Goal: Leave review/rating

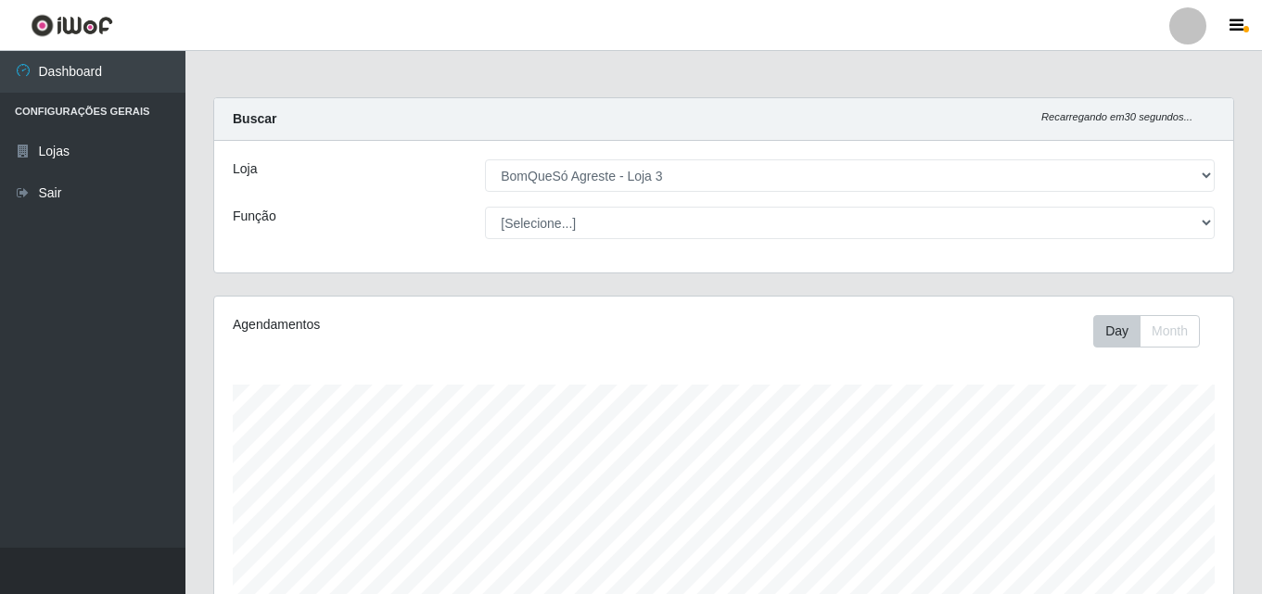
select select "215"
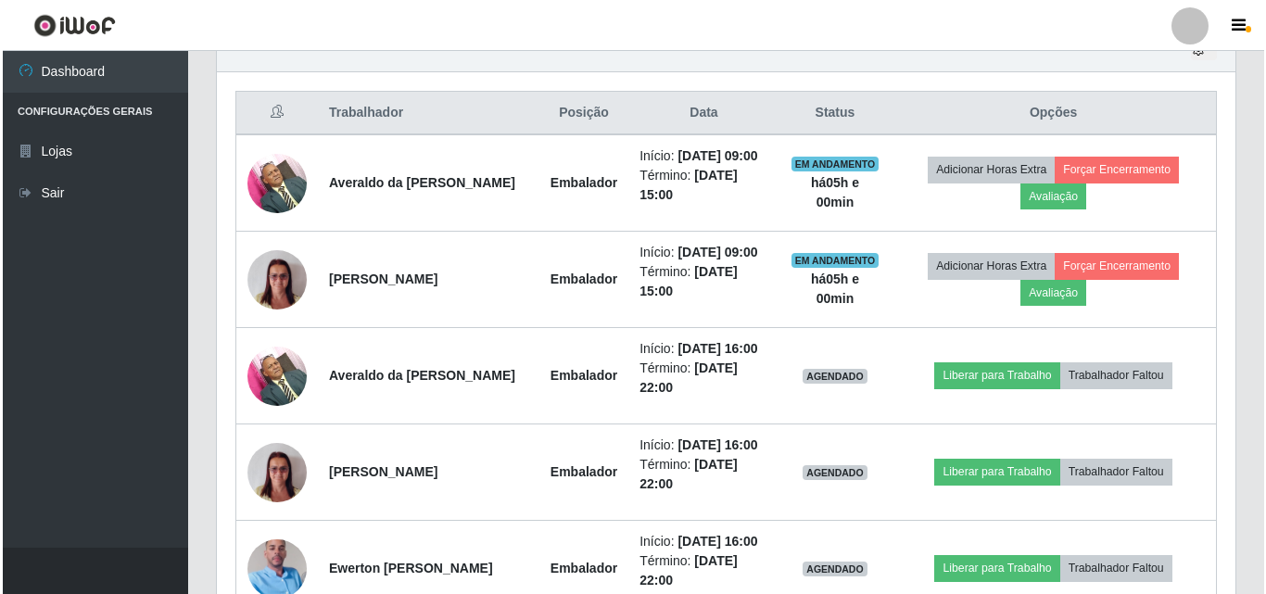
scroll to position [385, 1019]
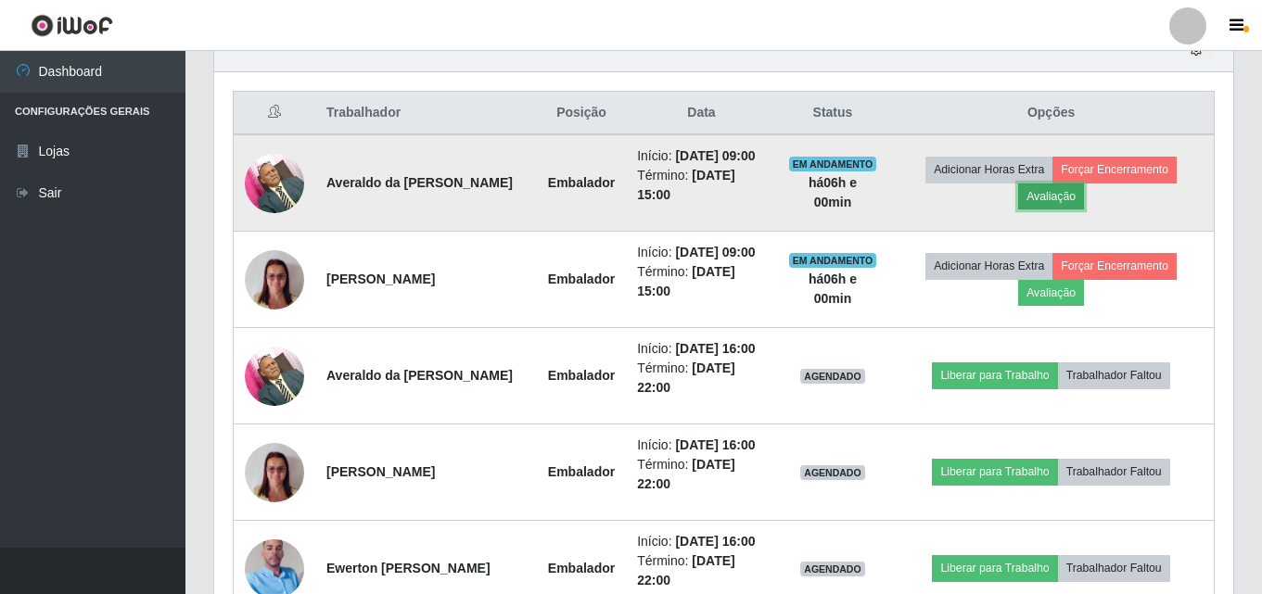
click at [1061, 209] on button "Avaliação" at bounding box center [1051, 197] width 66 height 26
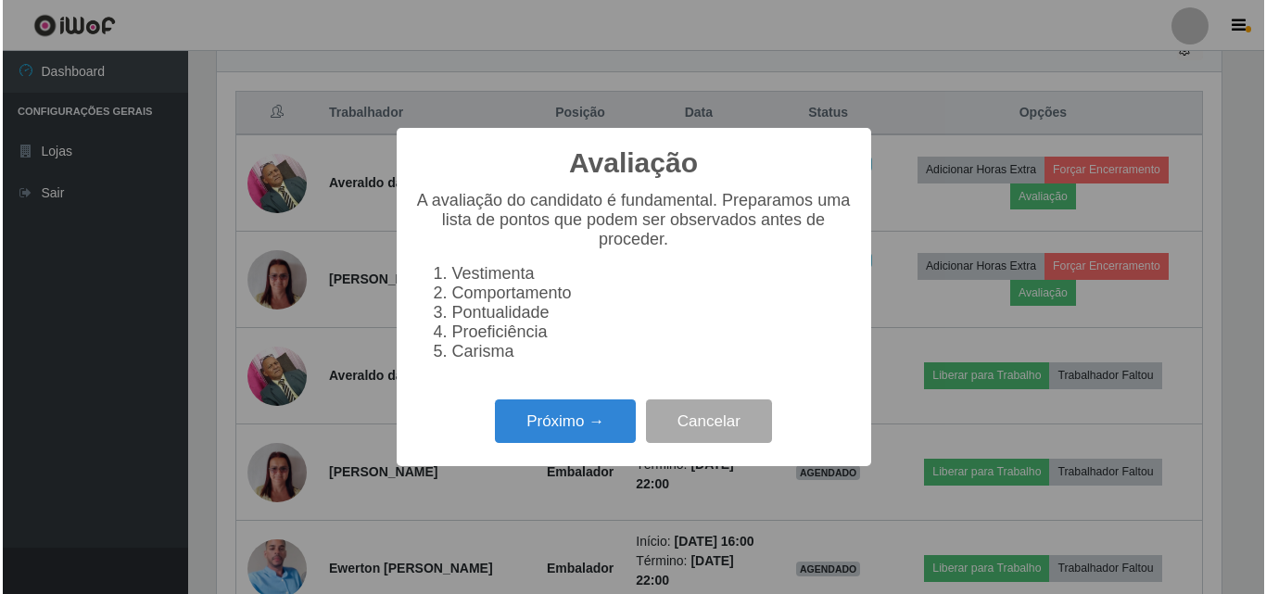
scroll to position [385, 1009]
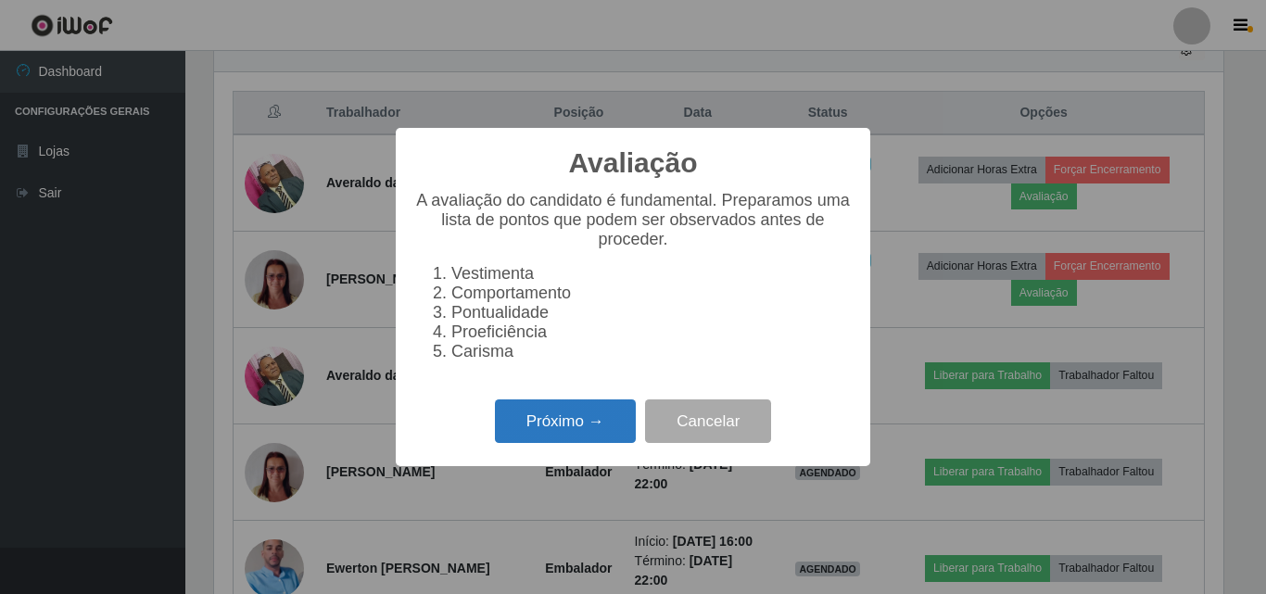
click at [599, 432] on button "Próximo →" at bounding box center [565, 422] width 141 height 44
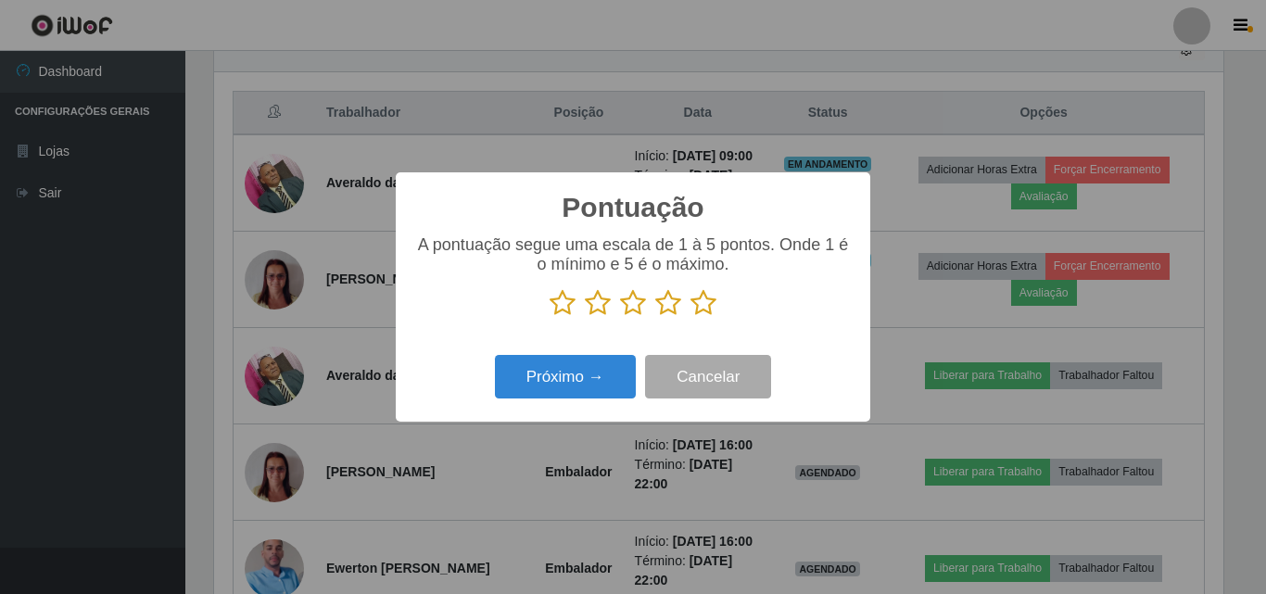
click at [705, 308] on icon at bounding box center [704, 303] width 26 height 28
click at [691, 317] on input "radio" at bounding box center [691, 317] width 0 height 0
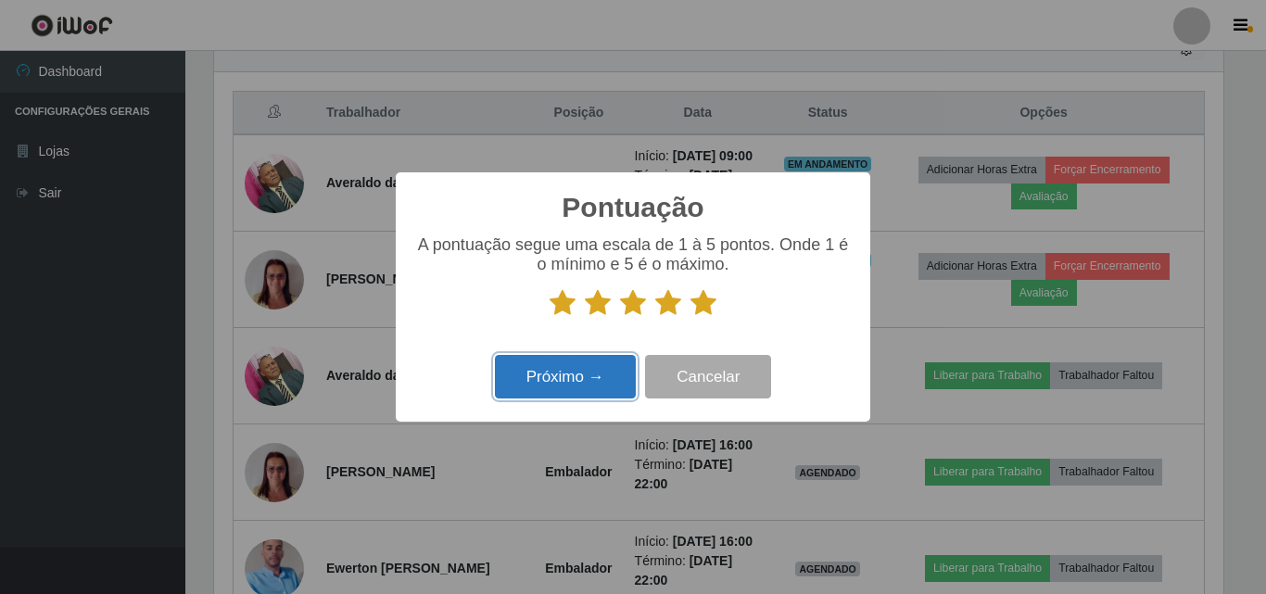
click at [570, 376] on button "Próximo →" at bounding box center [565, 377] width 141 height 44
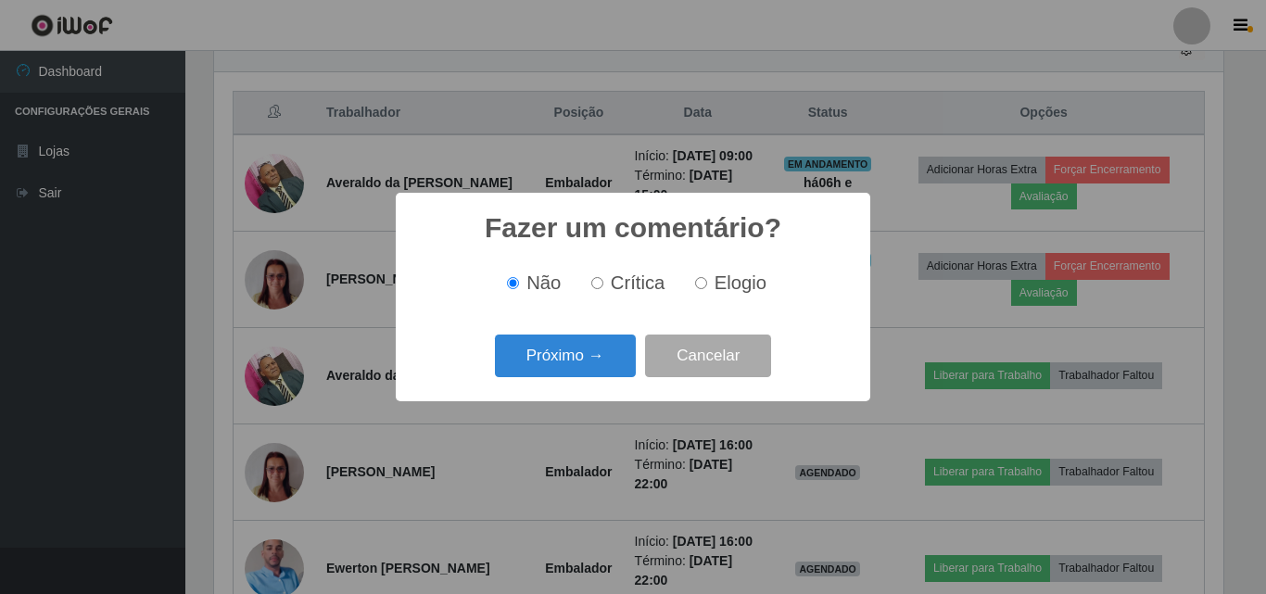
click at [710, 280] on label "Elogio" at bounding box center [727, 283] width 79 height 21
click at [707, 280] on input "Elogio" at bounding box center [701, 283] width 12 height 12
radio input "true"
click at [558, 348] on button "Próximo →" at bounding box center [565, 357] width 141 height 44
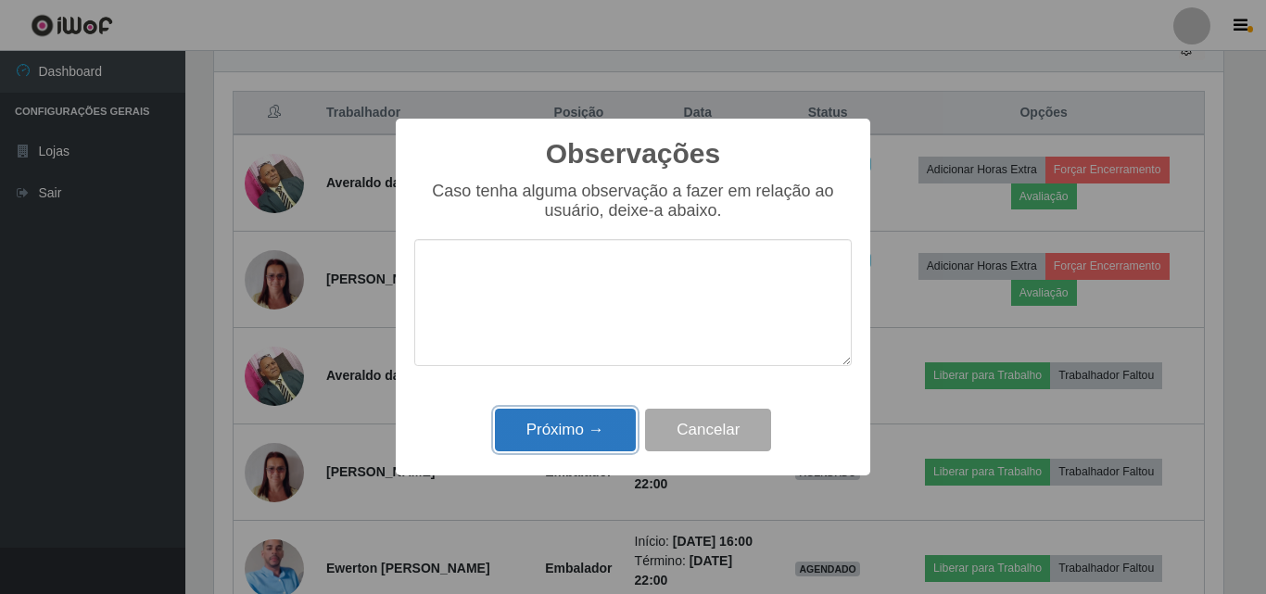
click at [551, 435] on button "Próximo →" at bounding box center [565, 431] width 141 height 44
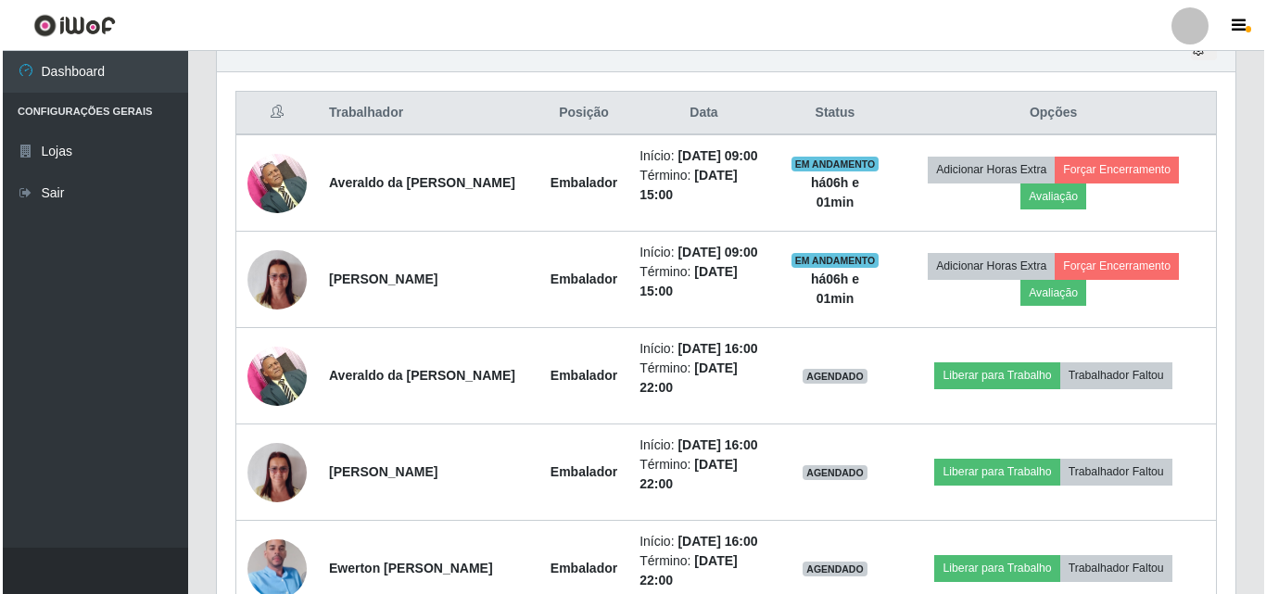
scroll to position [385, 1019]
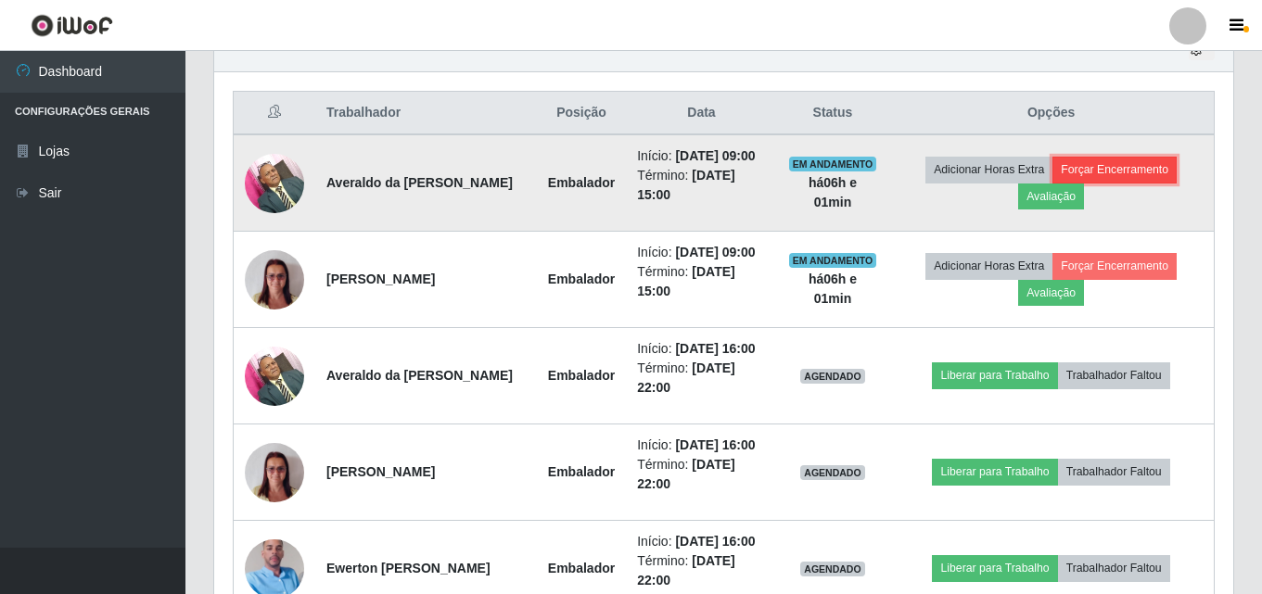
click at [1123, 183] on button "Forçar Encerramento" at bounding box center [1114, 170] width 124 height 26
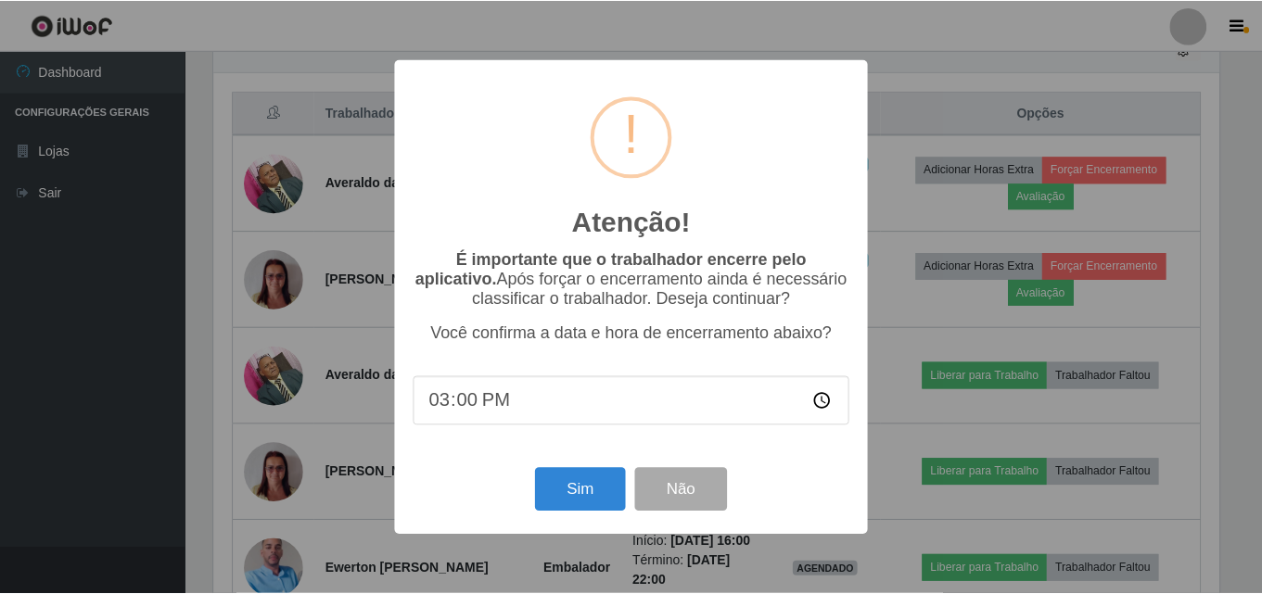
scroll to position [385, 1009]
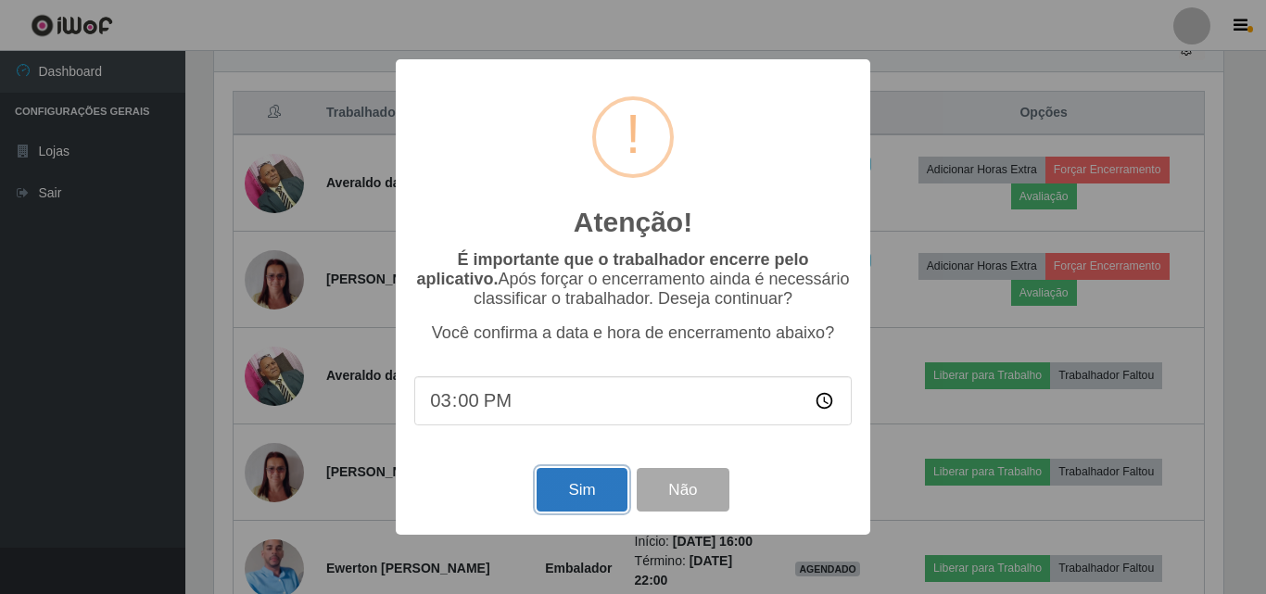
click at [582, 499] on button "Sim" at bounding box center [582, 490] width 90 height 44
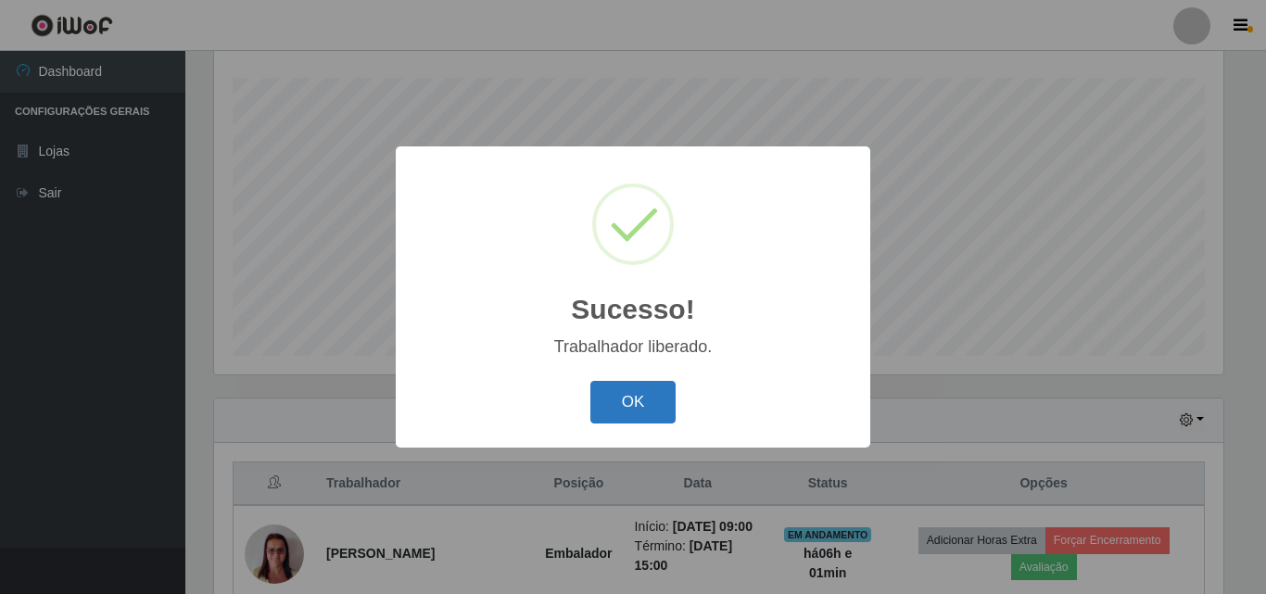
click at [646, 393] on button "OK" at bounding box center [633, 403] width 86 height 44
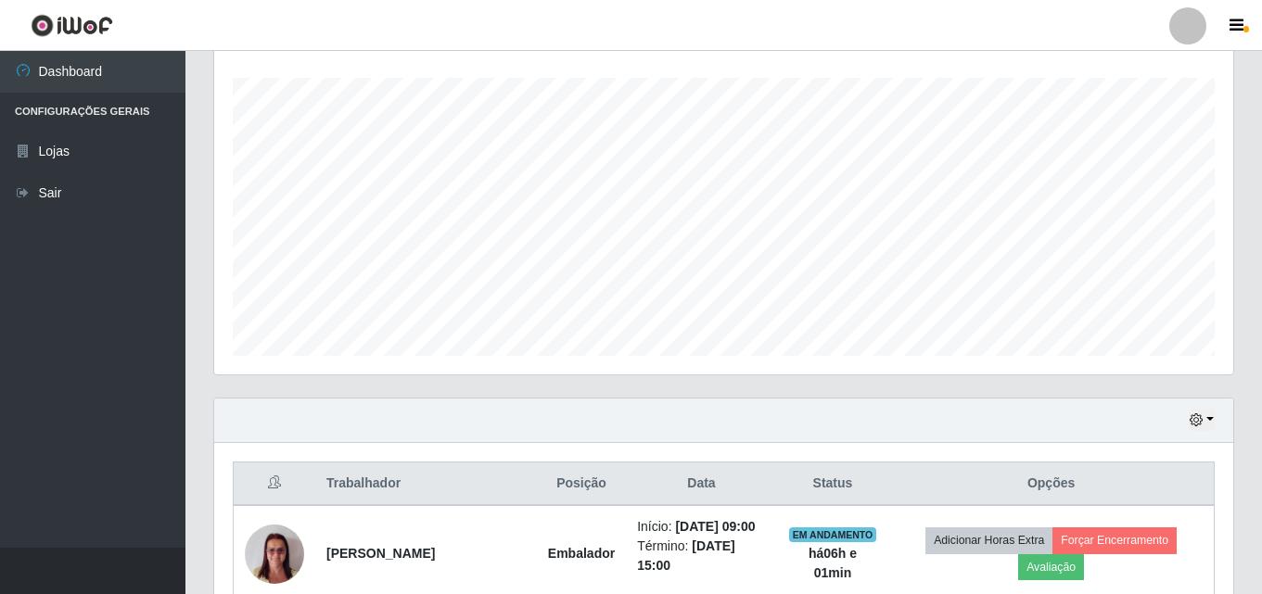
scroll to position [678, 0]
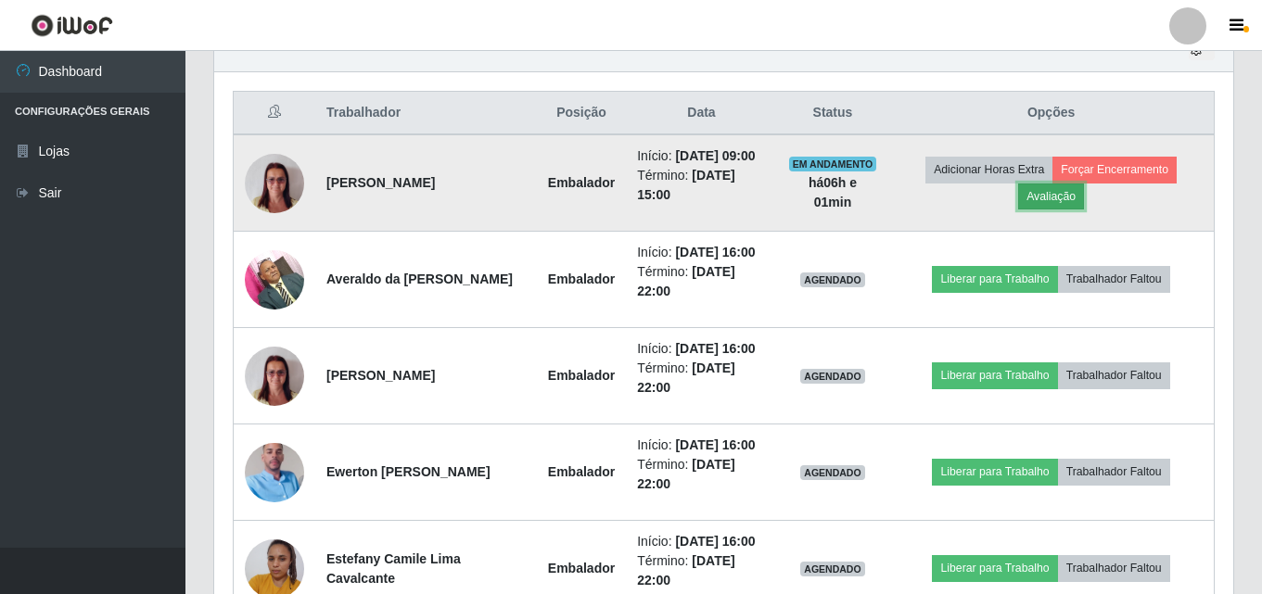
click at [1078, 203] on button "Avaliação" at bounding box center [1051, 197] width 66 height 26
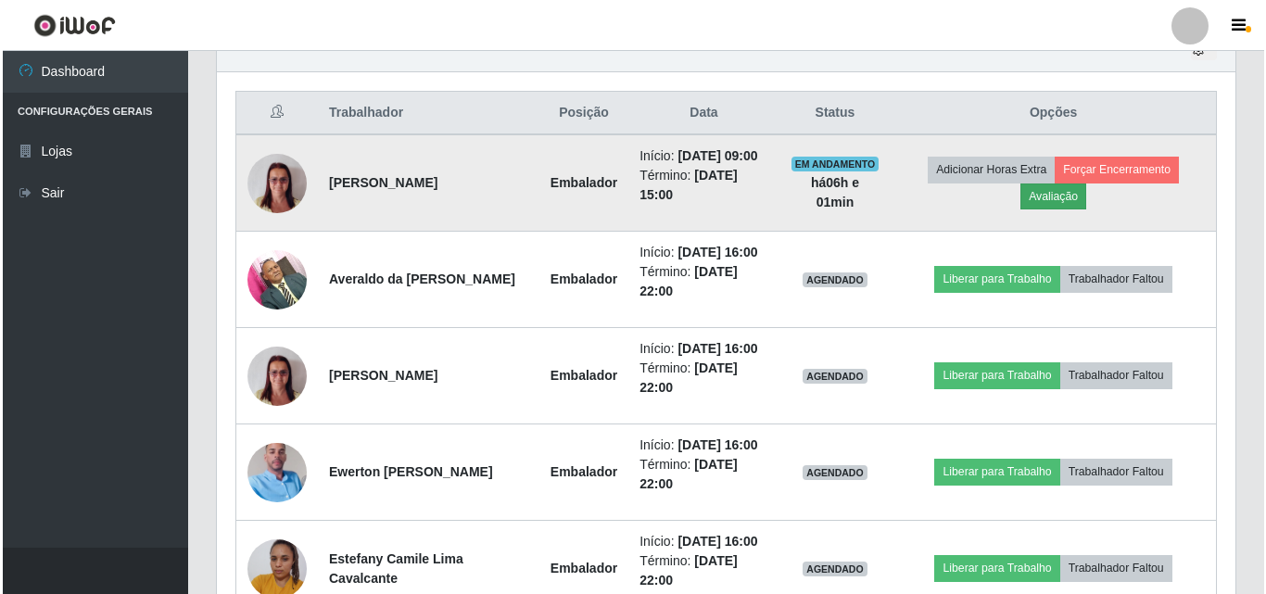
scroll to position [385, 1009]
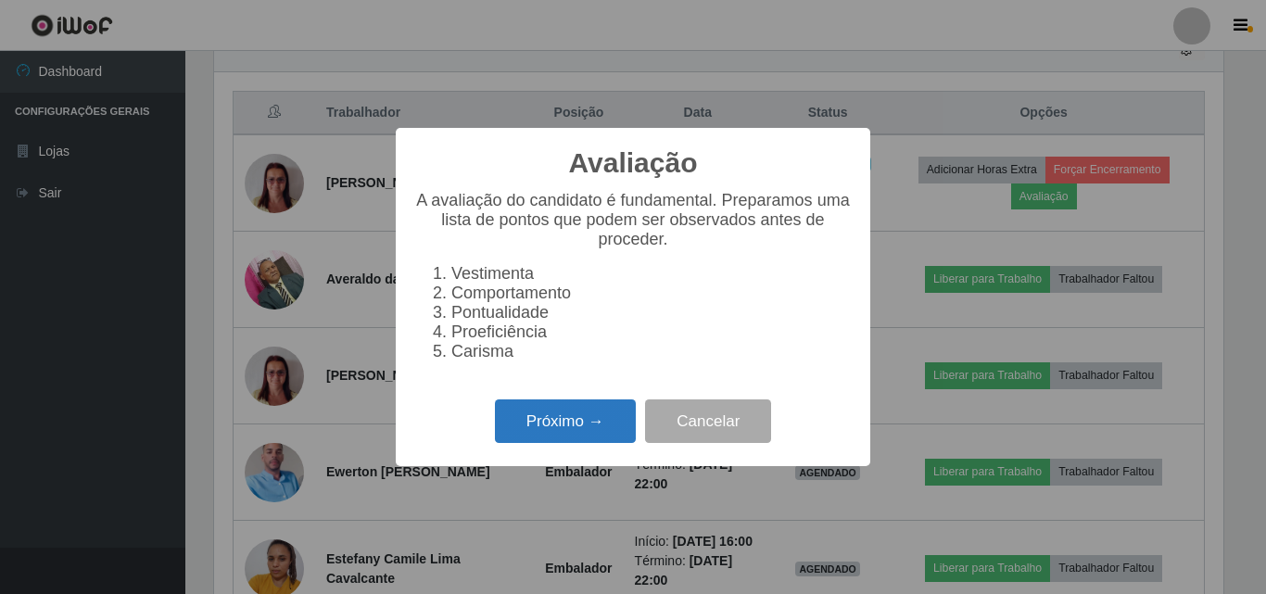
click at [627, 423] on button "Próximo →" at bounding box center [565, 422] width 141 height 44
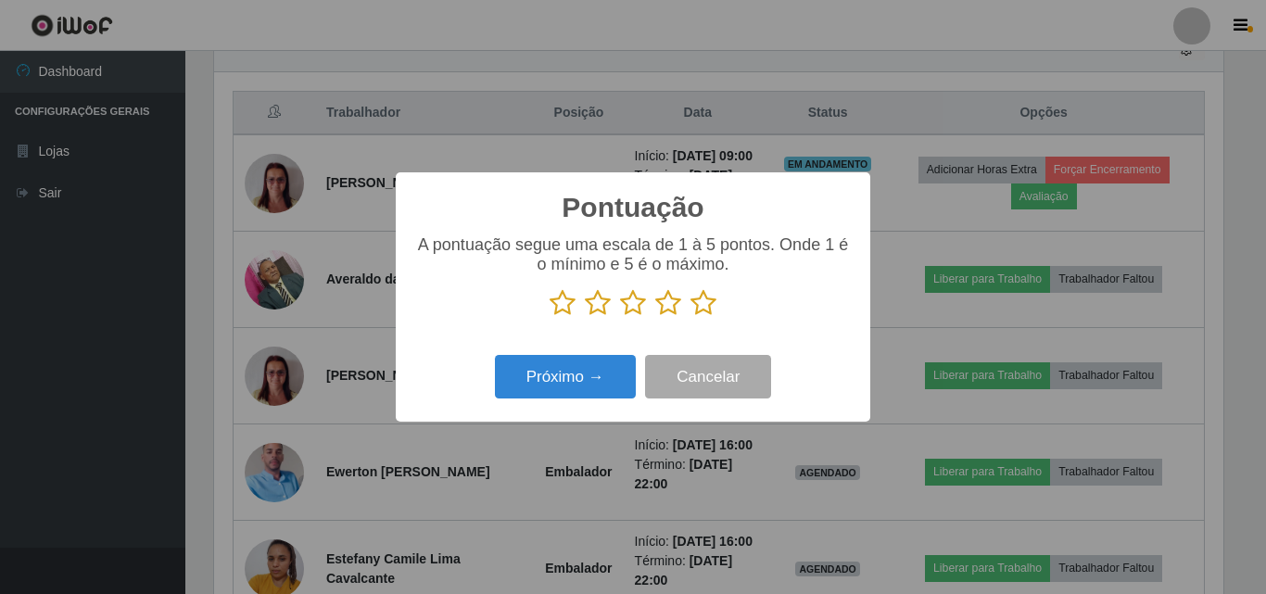
click at [704, 306] on icon at bounding box center [704, 303] width 26 height 28
click at [691, 317] on input "radio" at bounding box center [691, 317] width 0 height 0
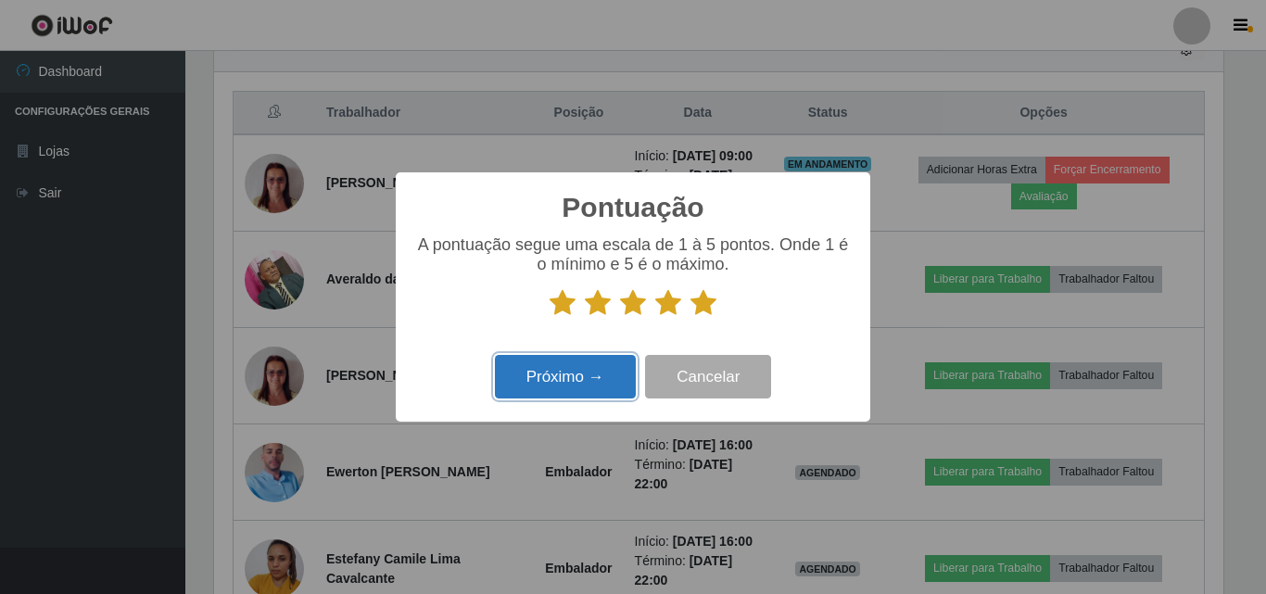
click at [602, 372] on button "Próximo →" at bounding box center [565, 377] width 141 height 44
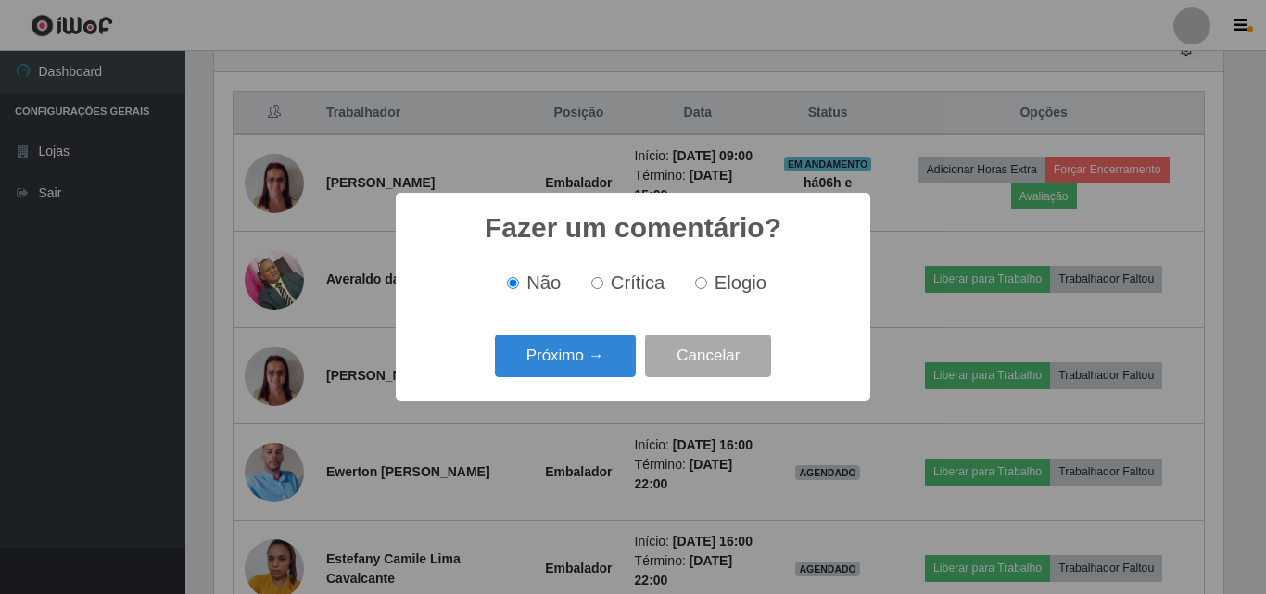
click at [747, 281] on span "Elogio" at bounding box center [741, 283] width 52 height 20
click at [707, 281] on input "Elogio" at bounding box center [701, 283] width 12 height 12
radio input "true"
click at [603, 356] on button "Próximo →" at bounding box center [565, 357] width 141 height 44
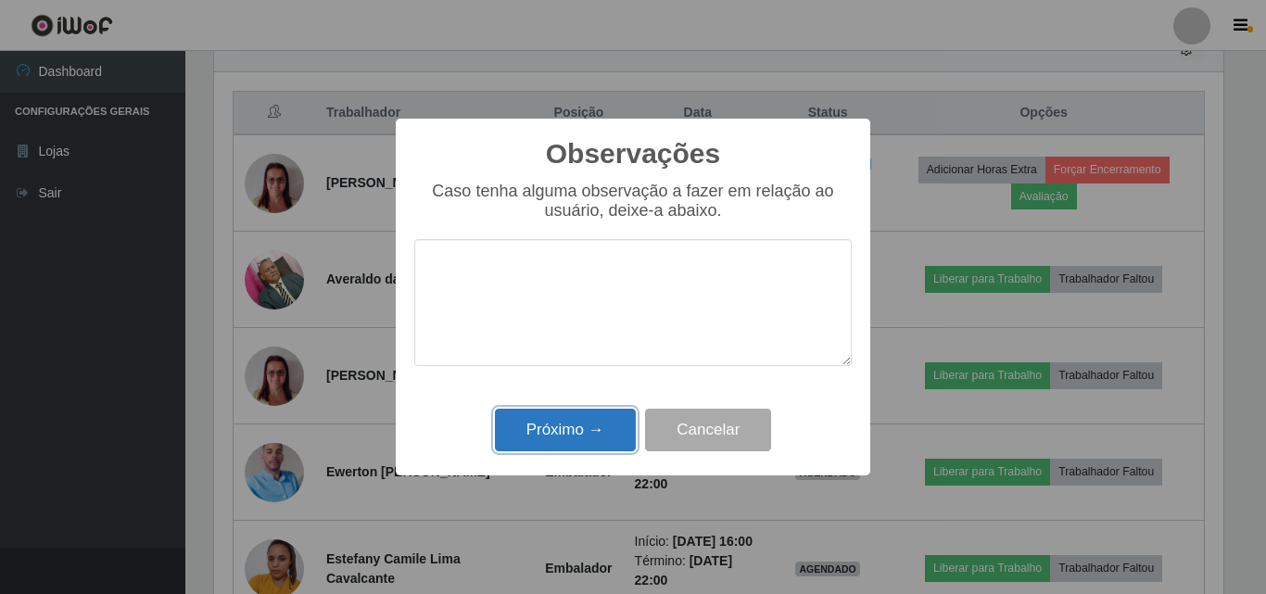
click at [576, 432] on button "Próximo →" at bounding box center [565, 431] width 141 height 44
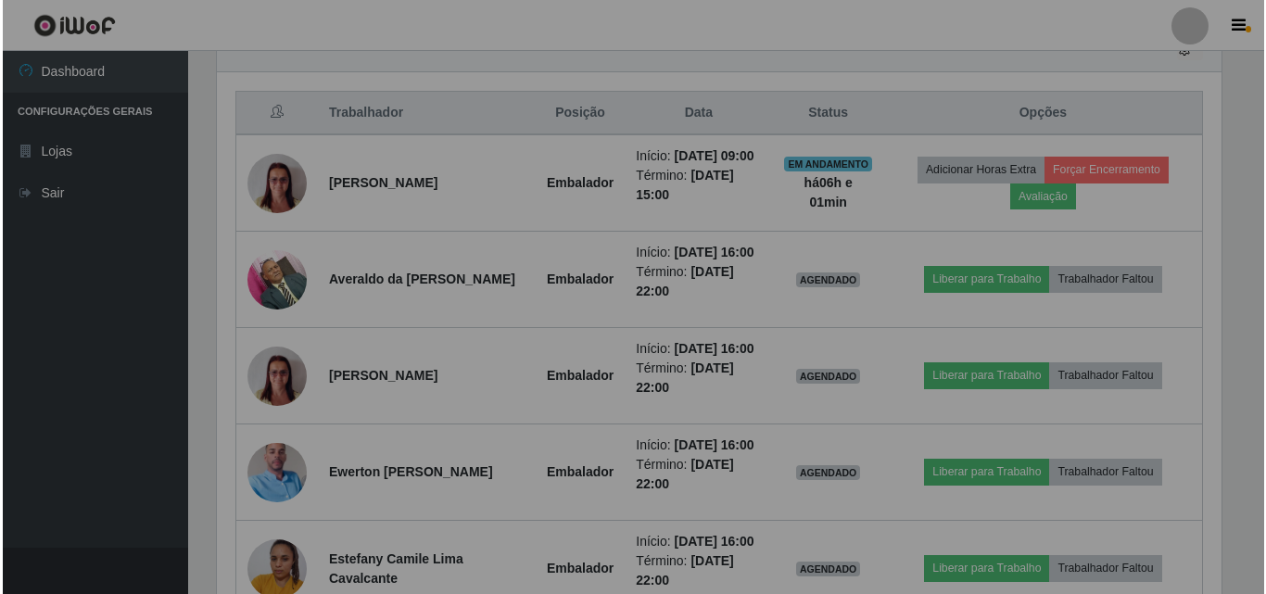
scroll to position [385, 1019]
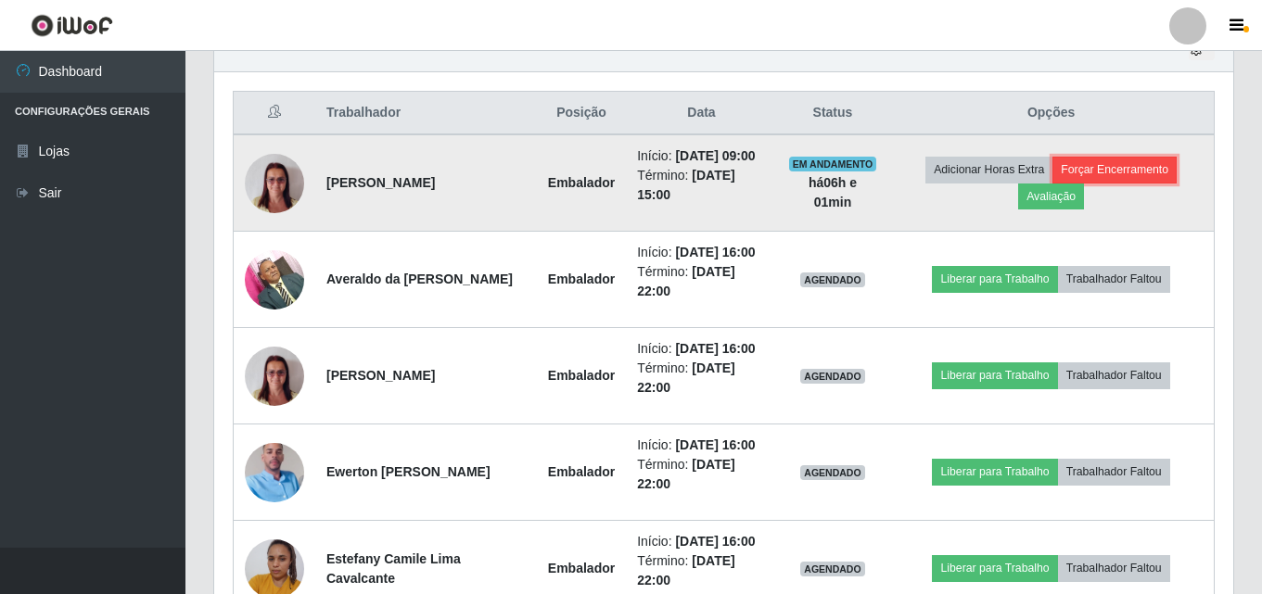
click at [1131, 173] on button "Forçar Encerramento" at bounding box center [1114, 170] width 124 height 26
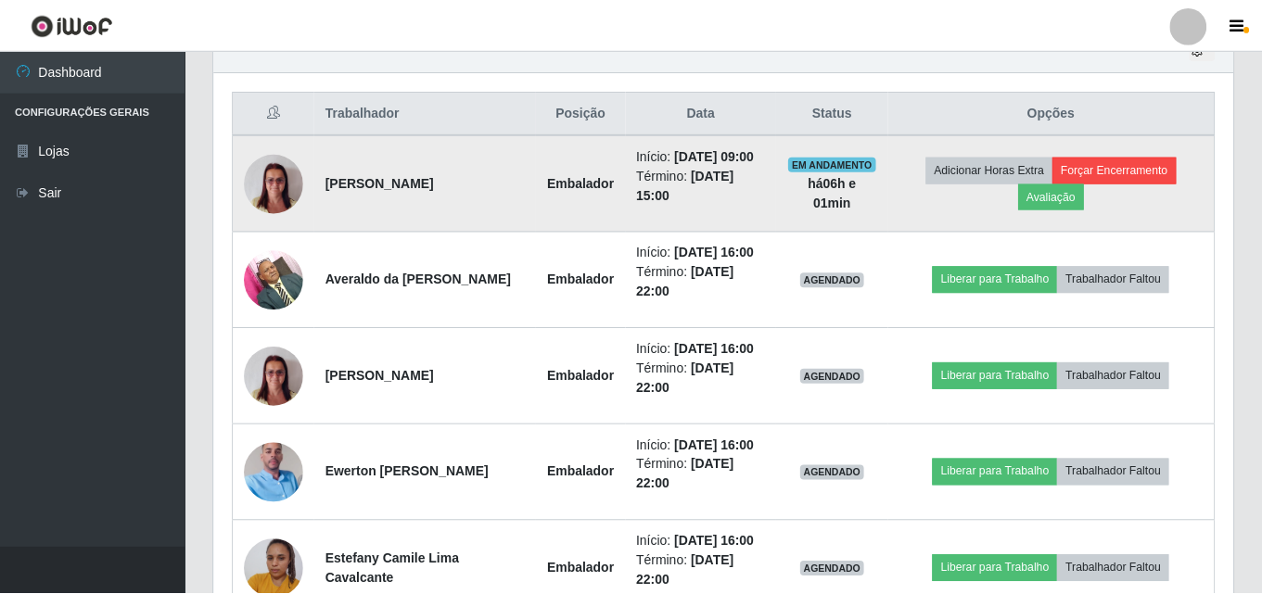
scroll to position [385, 1009]
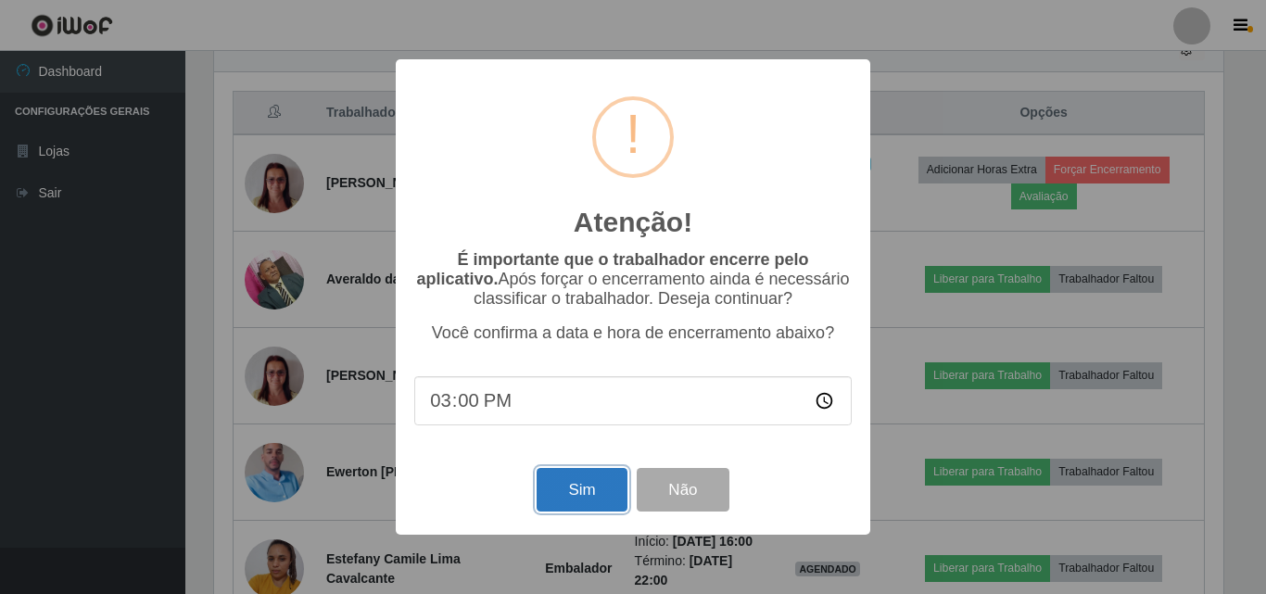
click at [549, 492] on button "Sim" at bounding box center [582, 490] width 90 height 44
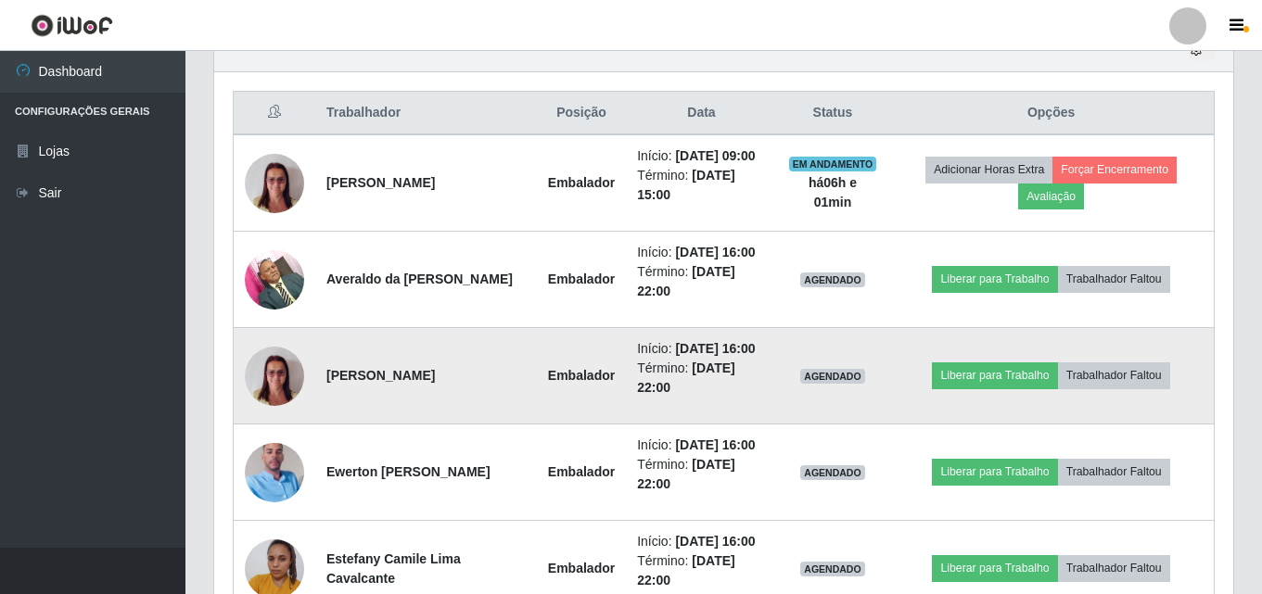
scroll to position [0, 0]
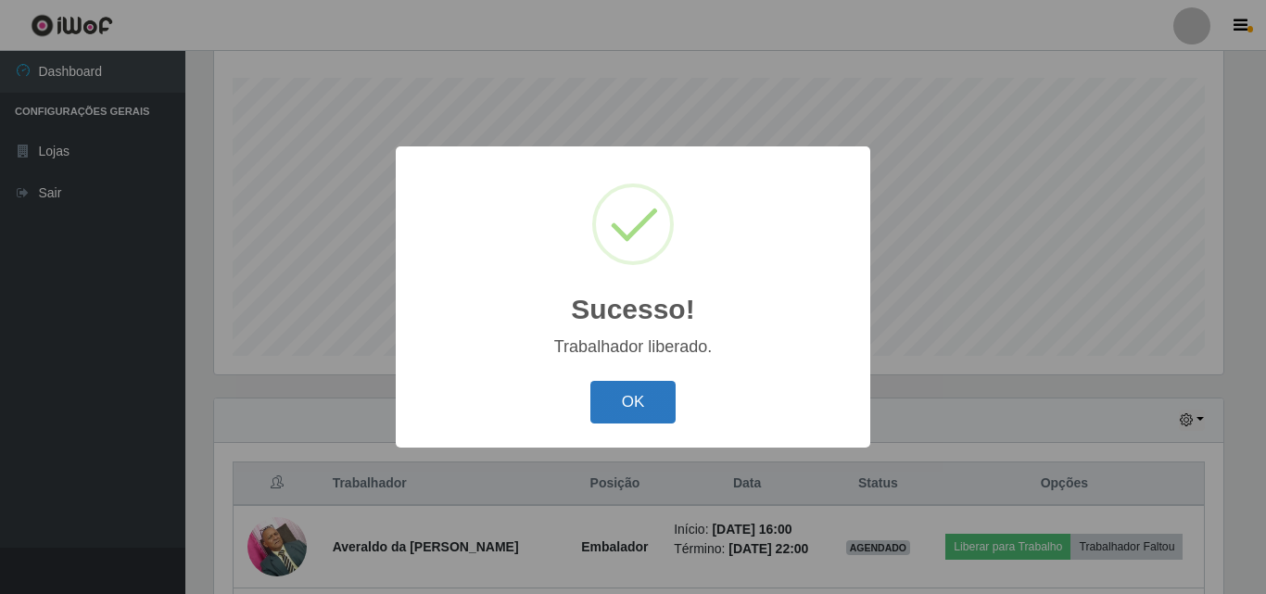
click at [619, 412] on button "OK" at bounding box center [633, 403] width 86 height 44
